Goal: Check status: Check status

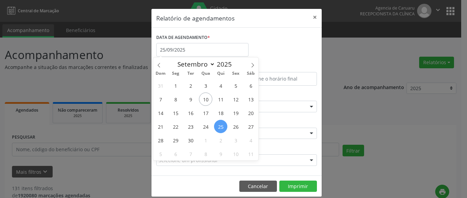
select select "8"
click at [237, 126] on span "26" at bounding box center [235, 126] width 13 height 13
type input "[DATE]"
click at [237, 126] on span "26" at bounding box center [235, 126] width 13 height 13
click at [189, 47] on input "[DATE]" at bounding box center [202, 50] width 92 height 14
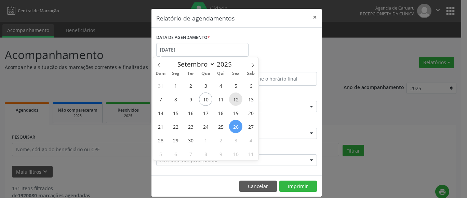
click at [236, 99] on span "12" at bounding box center [235, 99] width 13 height 13
type input "[DATE]"
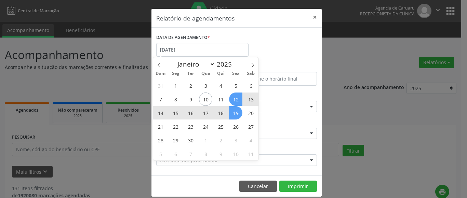
click at [237, 113] on span "19" at bounding box center [235, 112] width 13 height 13
click at [237, 113] on div "ESPECIALIDADE Todas as especialidades Todas as especialidades Alergologia Angio…" at bounding box center [236, 104] width 164 height 27
click at [171, 49] on input "[DATE] até [DATE]" at bounding box center [202, 50] width 92 height 14
click at [237, 100] on span "12" at bounding box center [235, 99] width 13 height 13
type input "[DATE]"
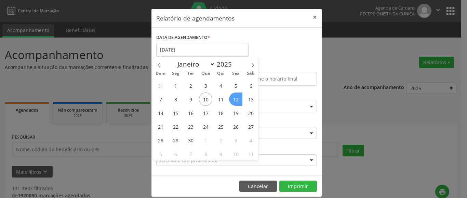
click at [237, 100] on span "12" at bounding box center [235, 99] width 13 height 13
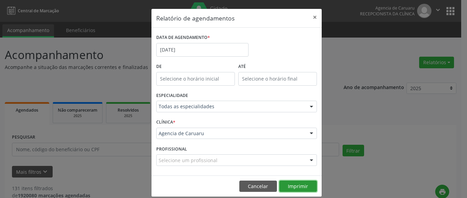
click at [301, 187] on button "Imprimir" at bounding box center [298, 187] width 38 height 12
